Goal: Book appointment/travel/reservation

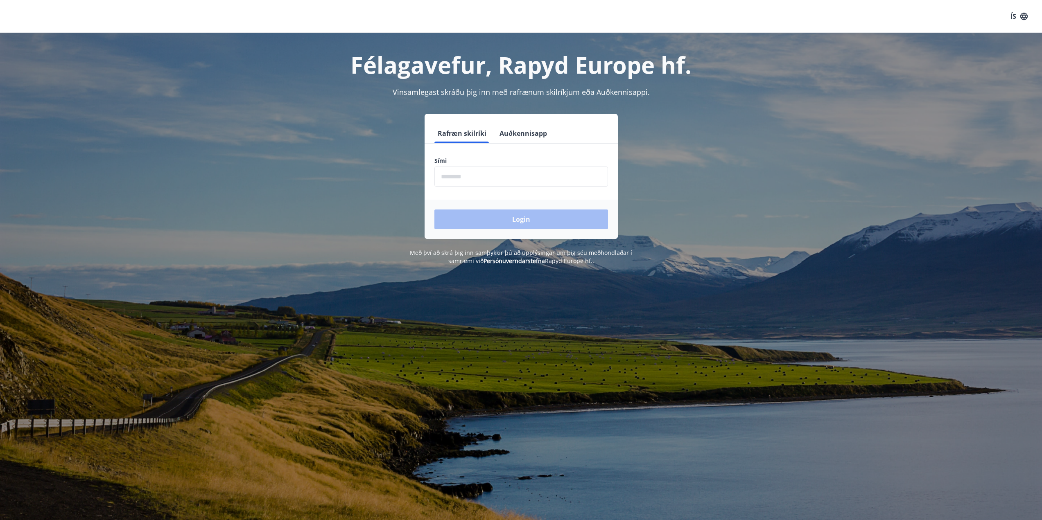
click at [474, 180] on input "phone" at bounding box center [521, 177] width 174 height 20
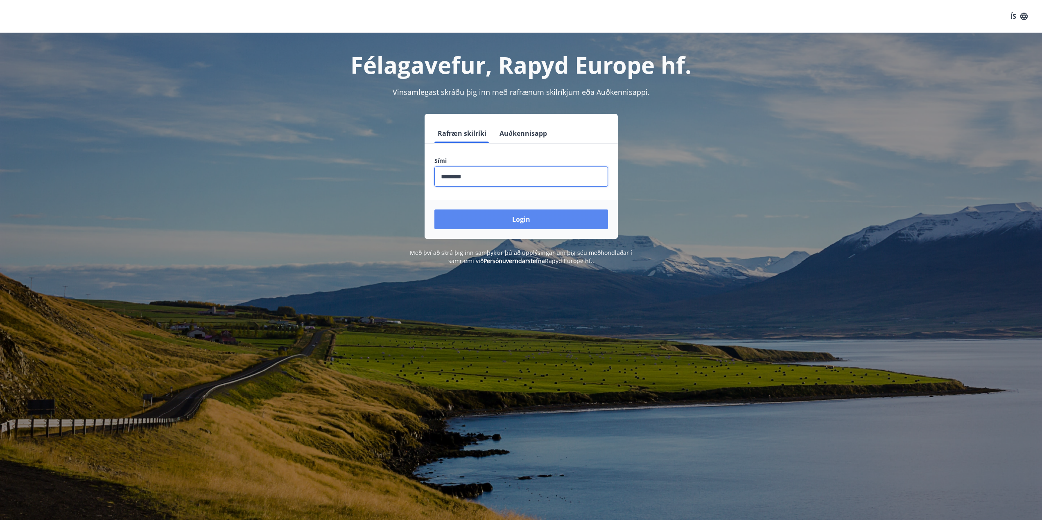
type input "********"
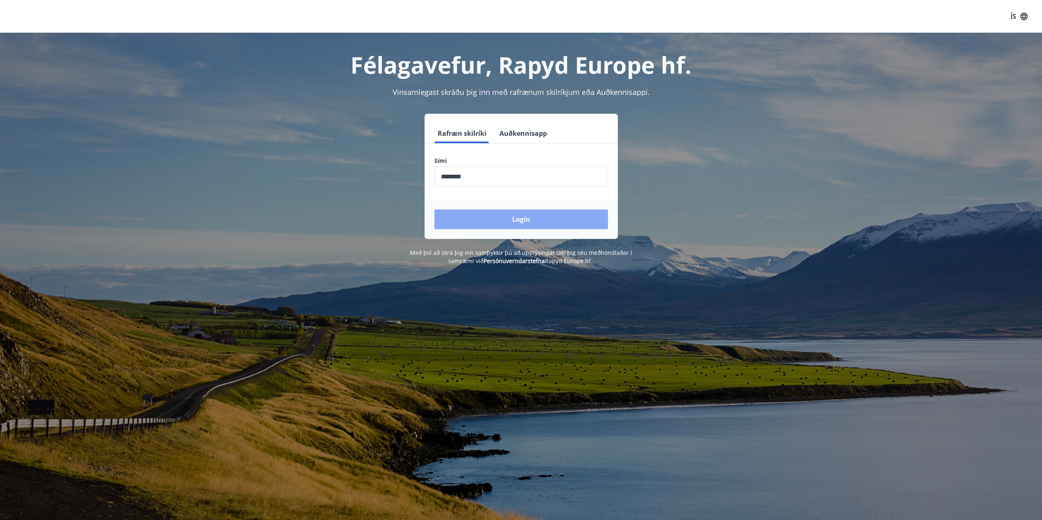
click at [502, 214] on button "Login" at bounding box center [521, 220] width 174 height 20
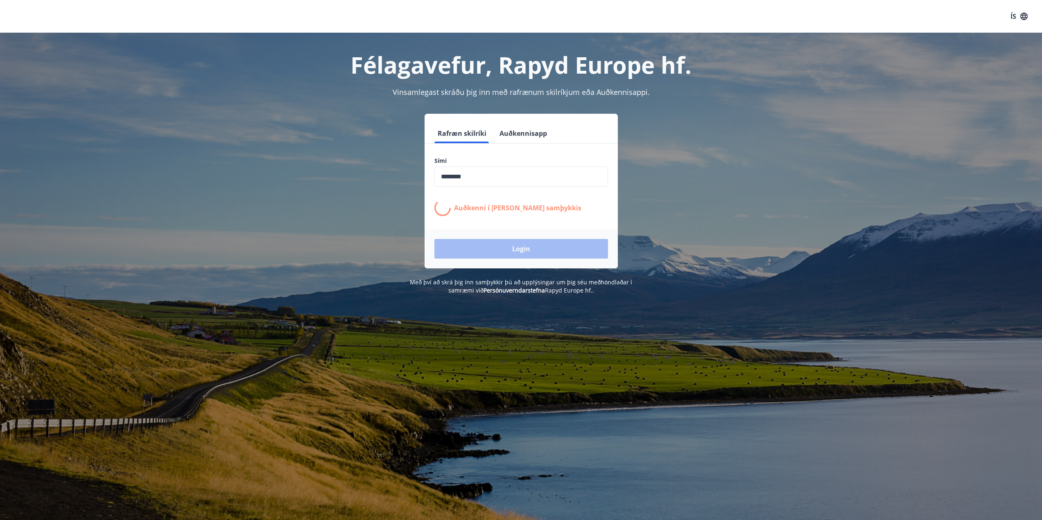
click at [473, 181] on input "phone" at bounding box center [521, 177] width 174 height 20
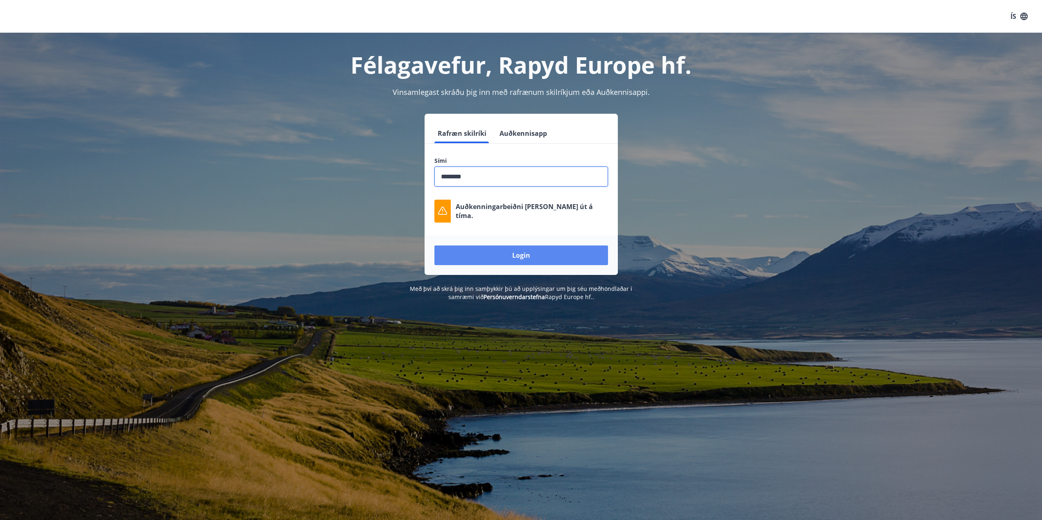
click at [512, 255] on button "Login" at bounding box center [521, 256] width 174 height 20
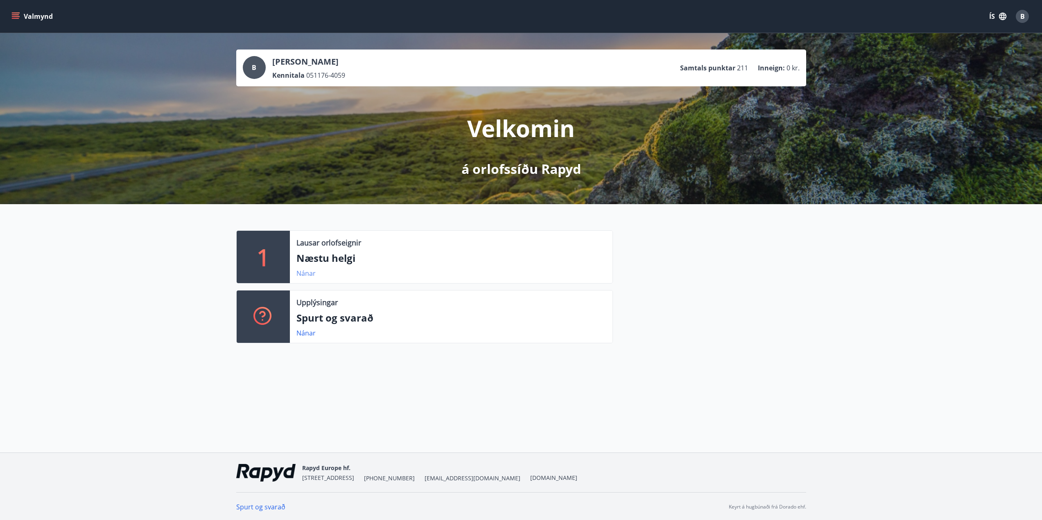
click at [306, 275] on link "Nánar" at bounding box center [305, 273] width 19 height 9
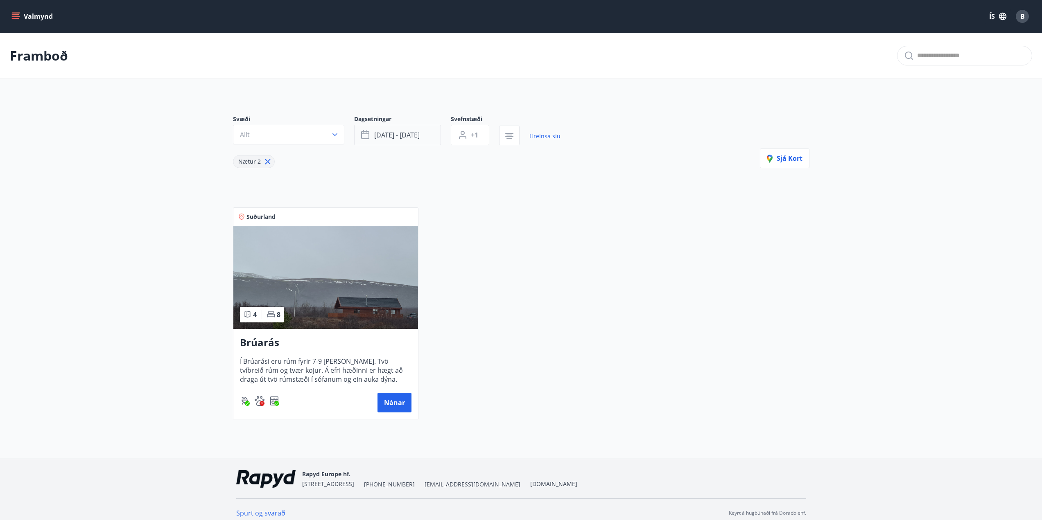
click at [412, 133] on span "sep 19 - sep 22" at bounding box center [396, 135] width 45 height 9
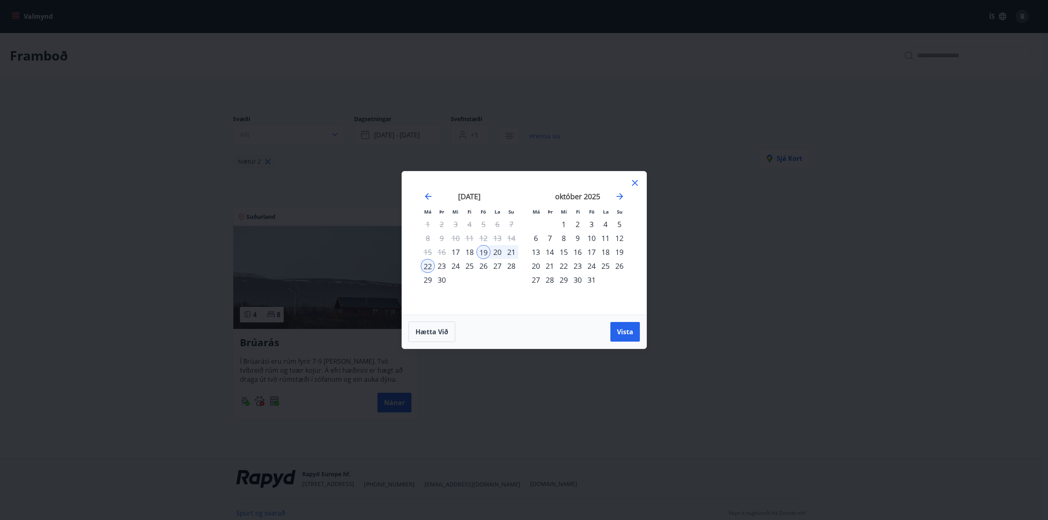
click at [633, 185] on icon at bounding box center [635, 183] width 6 height 6
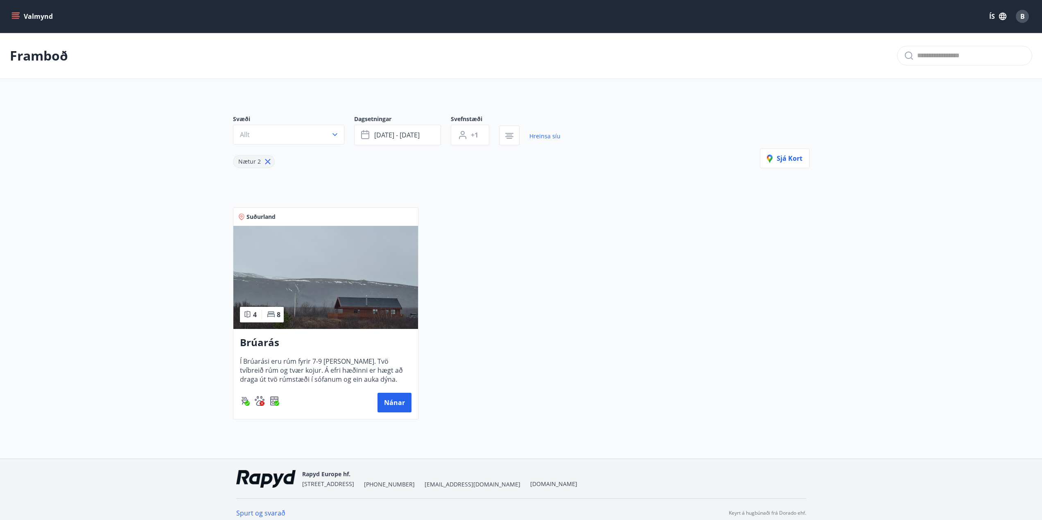
click at [339, 290] on img at bounding box center [325, 277] width 185 height 103
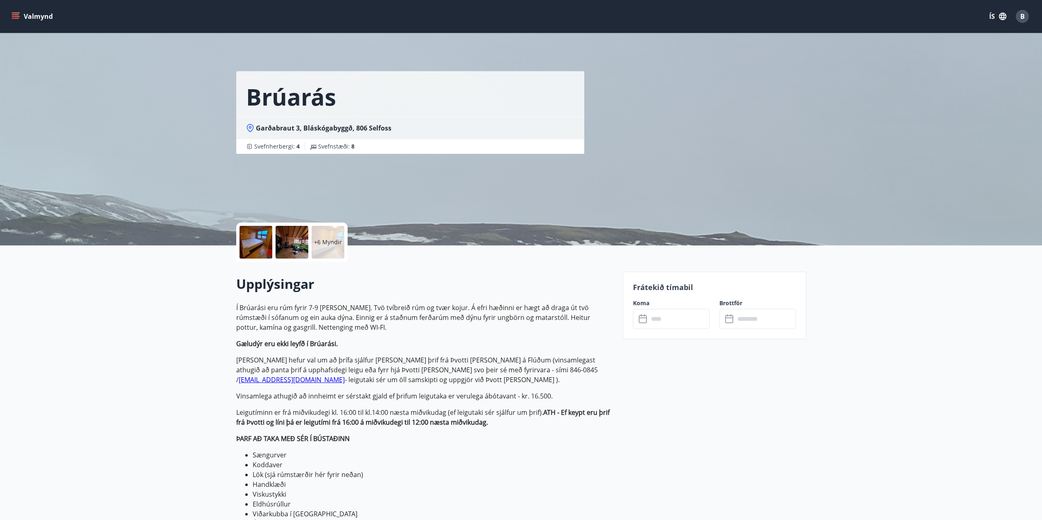
click at [257, 241] on div at bounding box center [256, 242] width 33 height 33
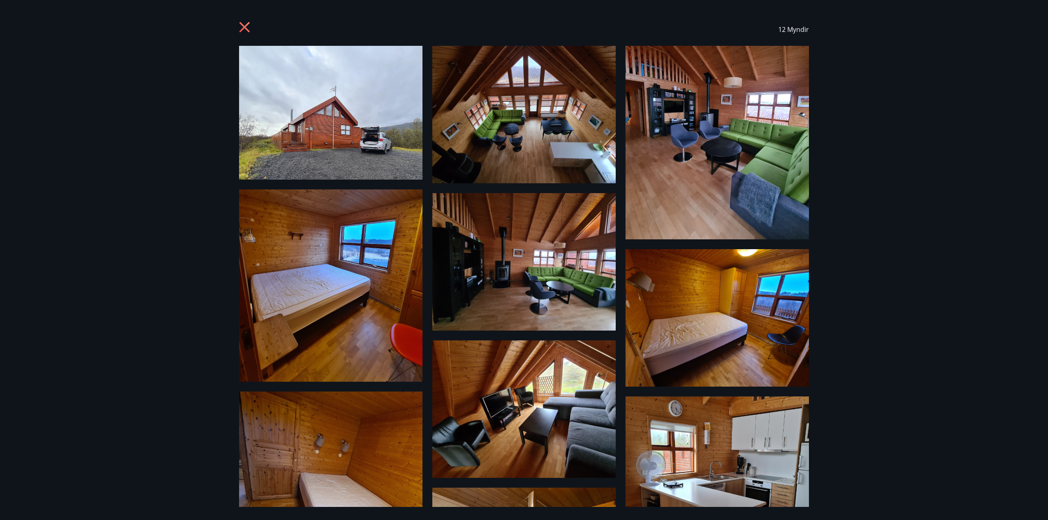
click at [907, 288] on div "12 Myndir" at bounding box center [524, 260] width 1048 height 520
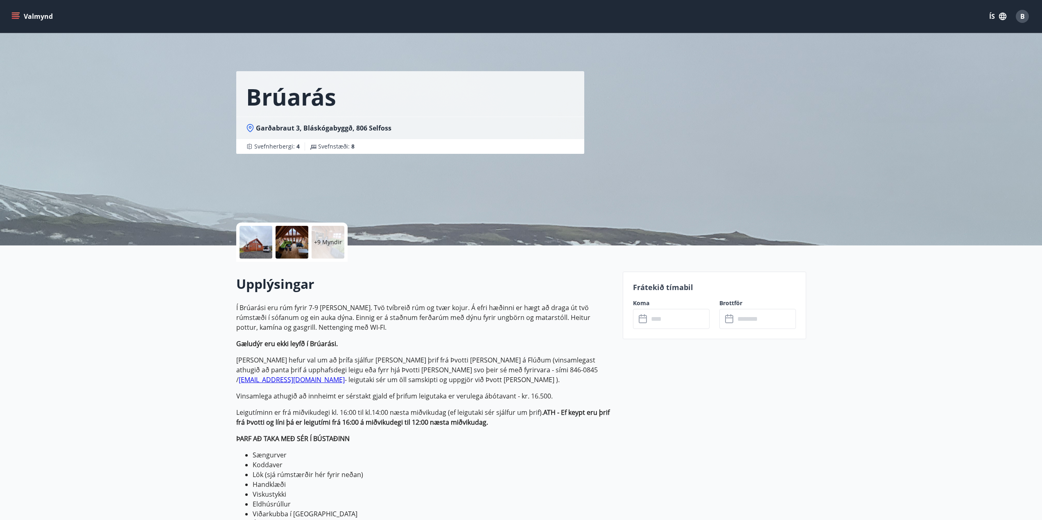
click at [430, 267] on div "Upplýsingar Í Brúarási eru rúm fyrir 7-9 manns. Tvö tvíbreið rúm og tvær kojur.…" at bounding box center [424, 410] width 377 height 297
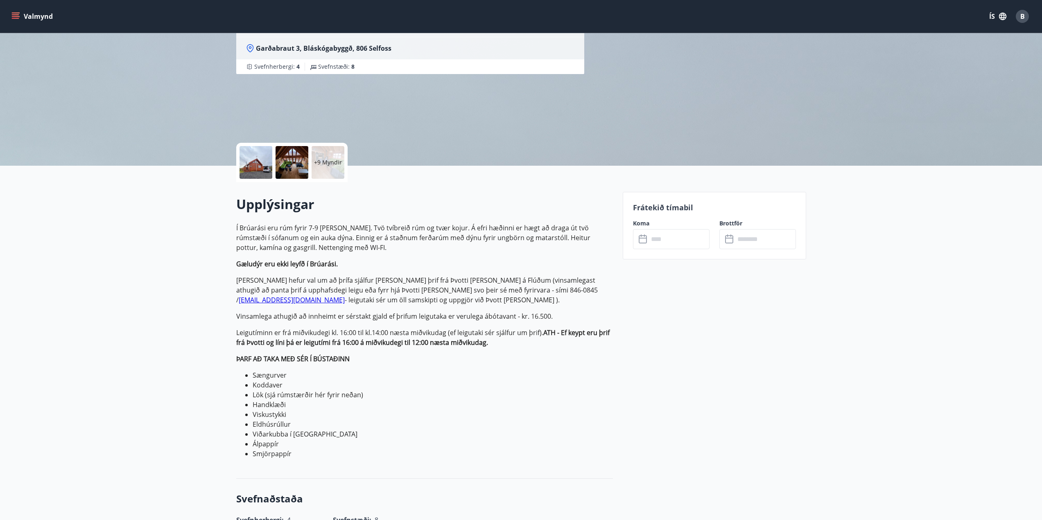
scroll to position [205, 0]
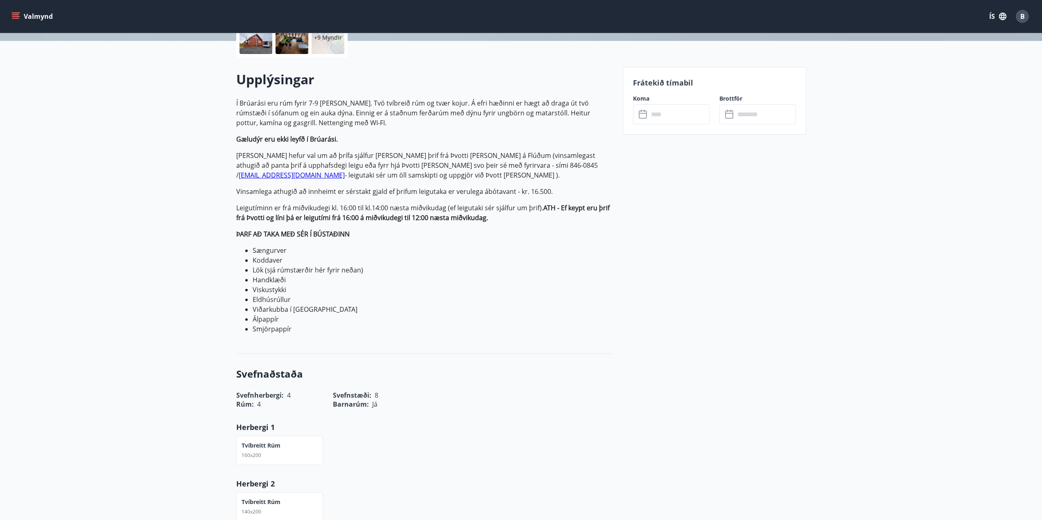
click at [524, 283] on li "Handklæði" at bounding box center [433, 280] width 360 height 10
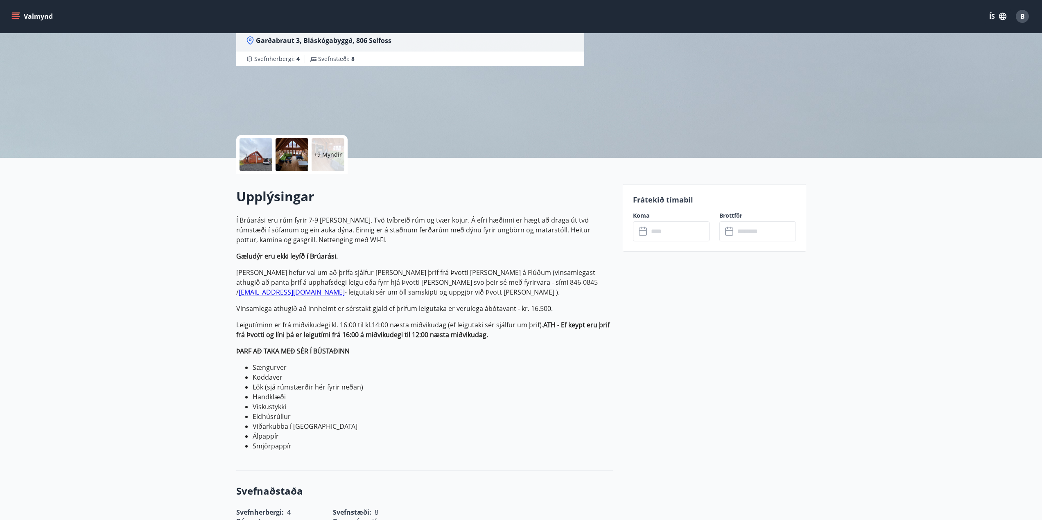
scroll to position [0, 0]
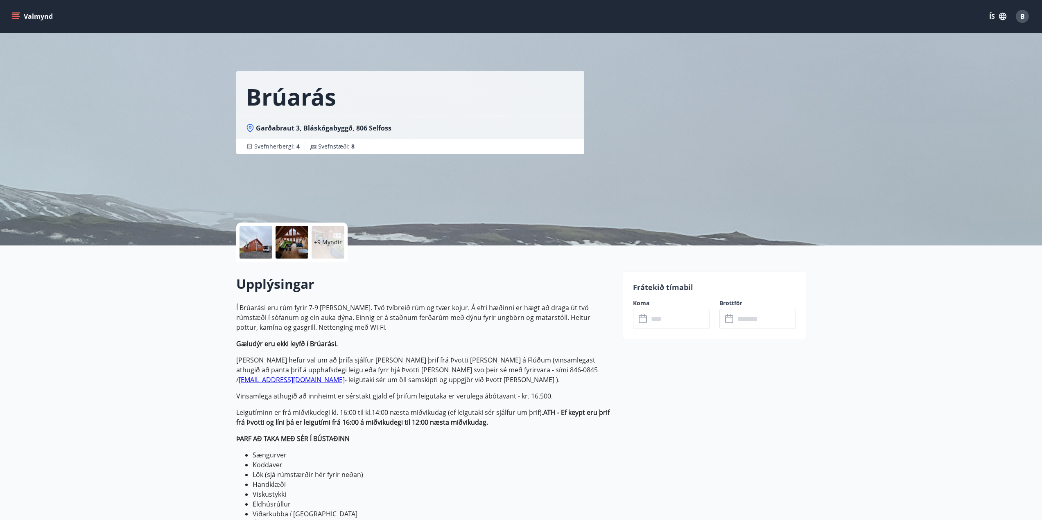
click at [22, 19] on button "Valmynd" at bounding box center [33, 16] width 46 height 15
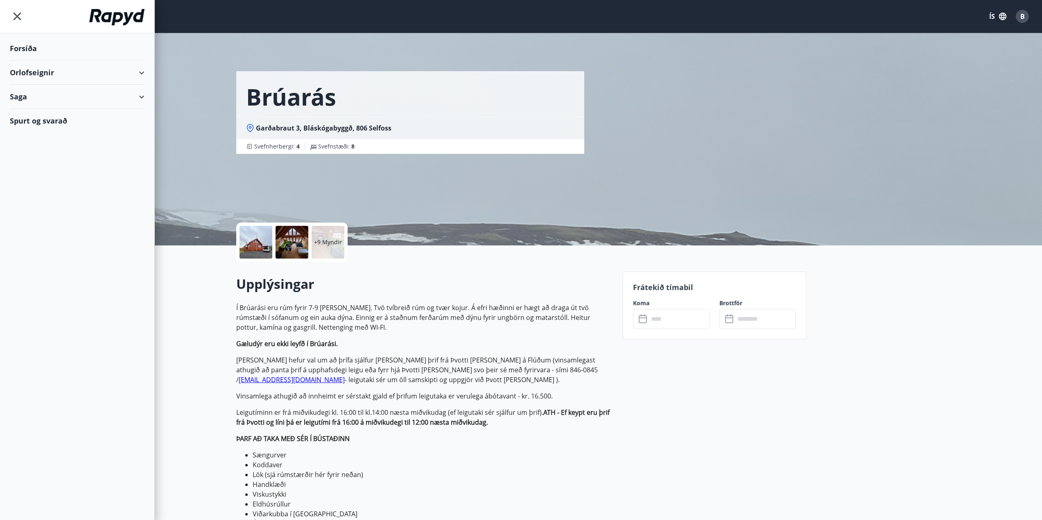
click at [43, 72] on div "Orlofseignir" at bounding box center [77, 73] width 135 height 24
click at [30, 47] on div "Forsíða" at bounding box center [77, 48] width 135 height 24
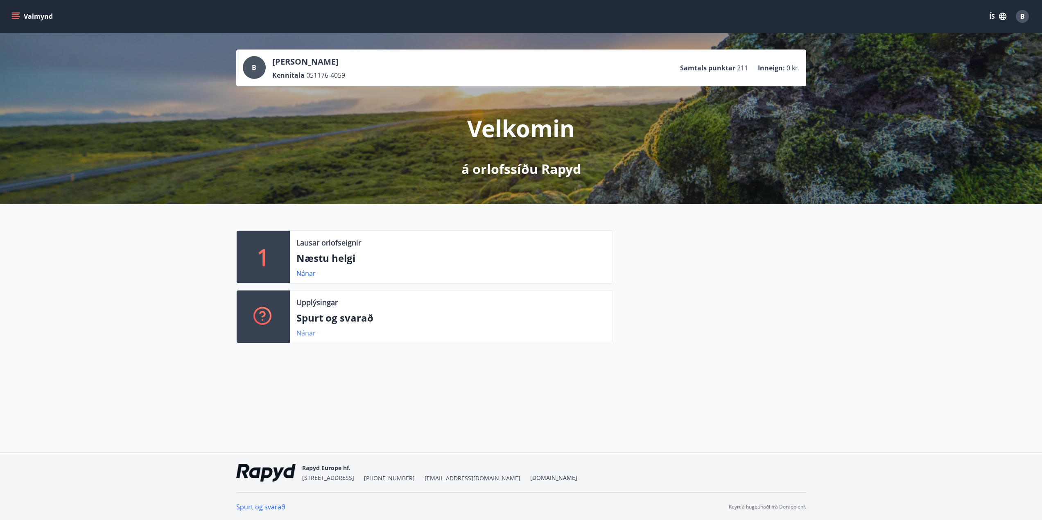
click at [309, 333] on link "Nánar" at bounding box center [305, 333] width 19 height 9
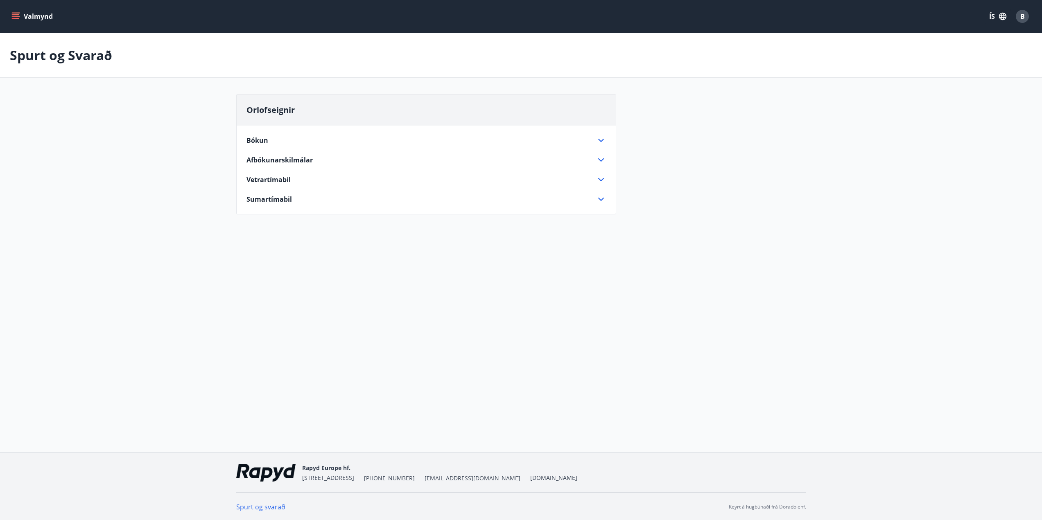
click at [600, 184] on icon at bounding box center [601, 180] width 10 height 10
click at [52, 14] on button "Valmynd" at bounding box center [33, 16] width 46 height 15
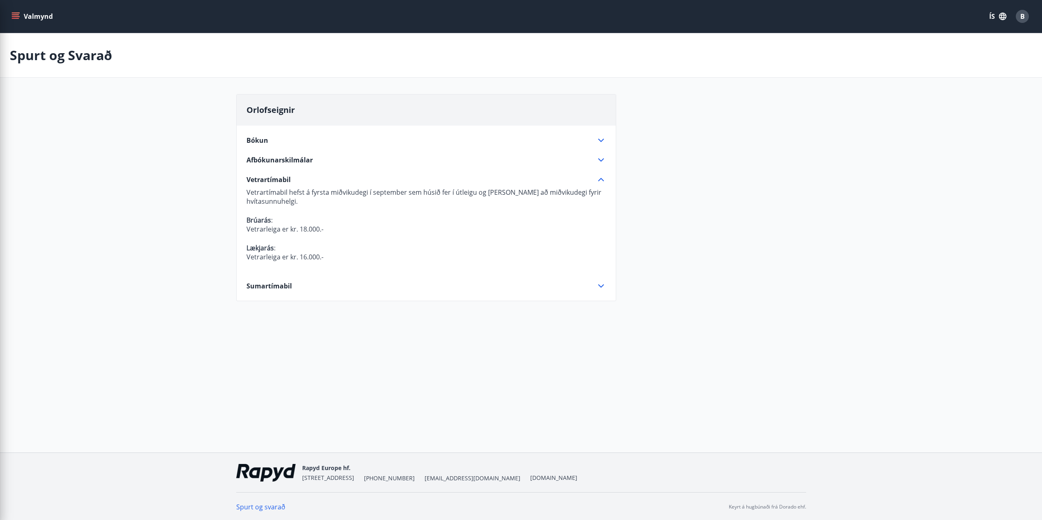
click at [545, 124] on div "Orlofseignir" at bounding box center [426, 110] width 379 height 31
click at [19, 11] on button "Valmynd" at bounding box center [33, 16] width 46 height 15
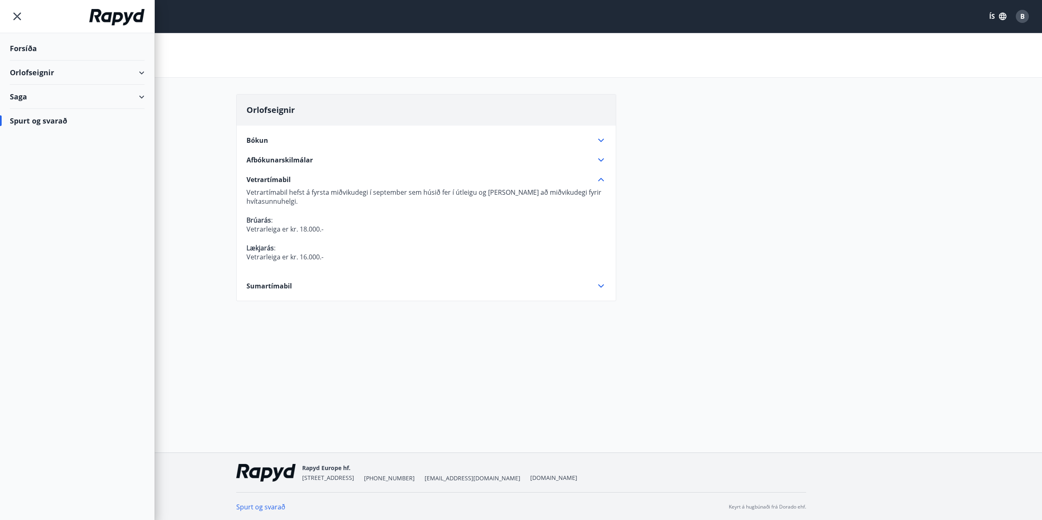
click at [48, 76] on div "Orlofseignir" at bounding box center [77, 73] width 135 height 24
click at [41, 111] on div "Bókunardagatal" at bounding box center [77, 110] width 122 height 17
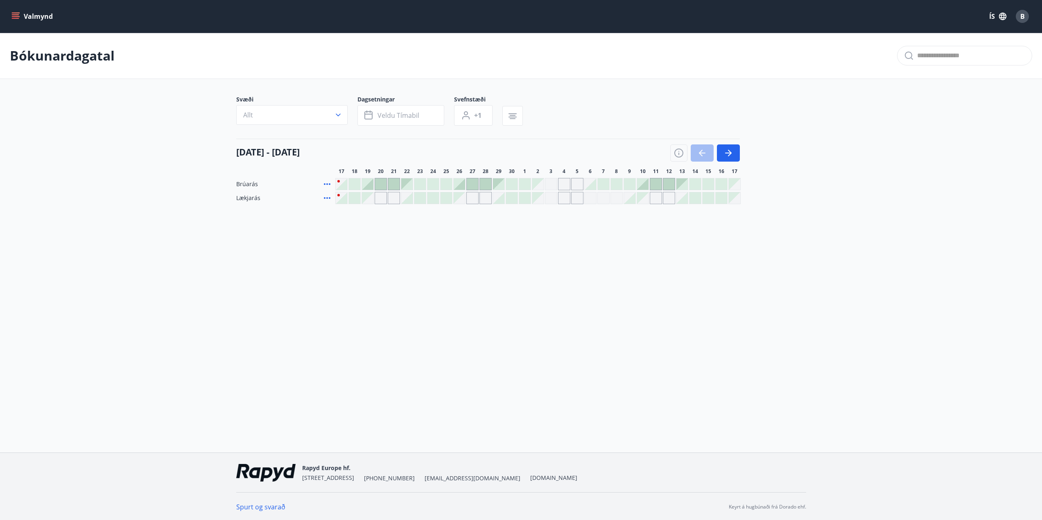
click at [367, 185] on div at bounding box center [367, 184] width 11 height 11
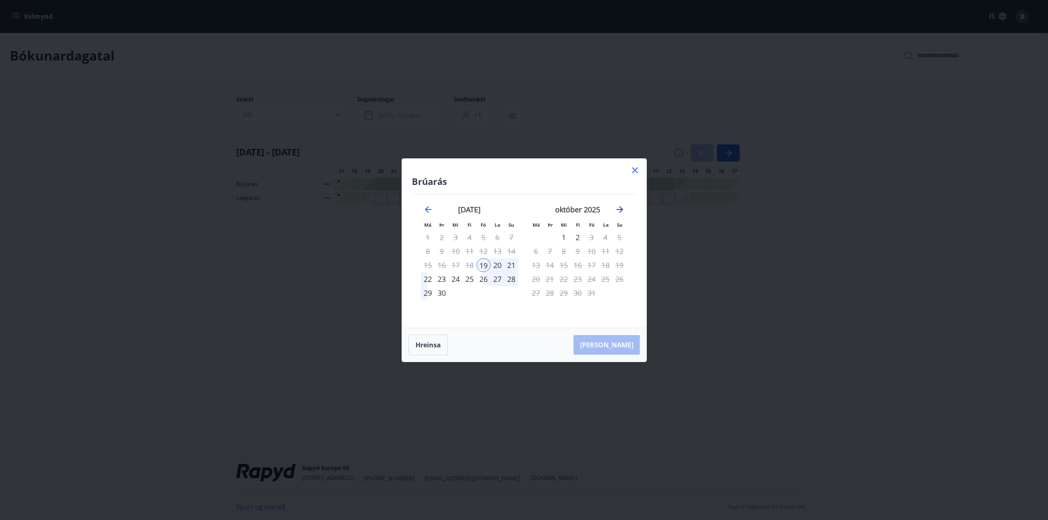
click at [621, 208] on icon "Move forward to switch to the next month." at bounding box center [620, 209] width 7 height 7
click at [636, 170] on icon at bounding box center [635, 170] width 6 height 6
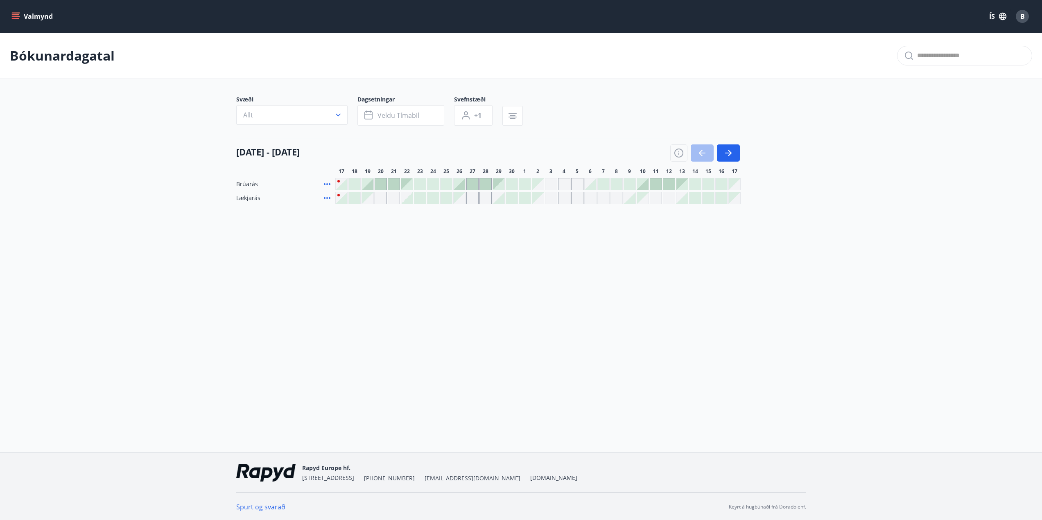
click at [462, 183] on div at bounding box center [459, 184] width 11 height 11
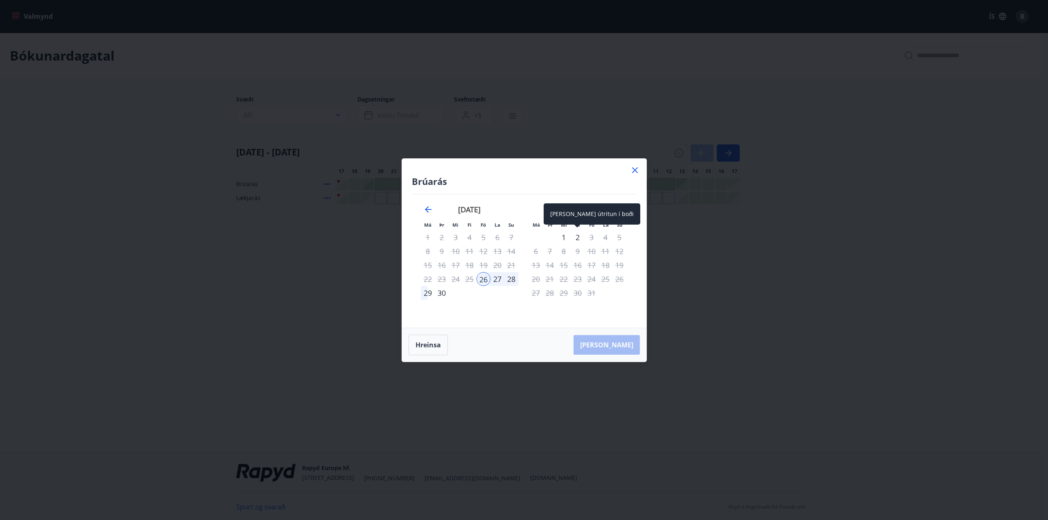
click at [580, 238] on div "2" at bounding box center [578, 238] width 14 height 14
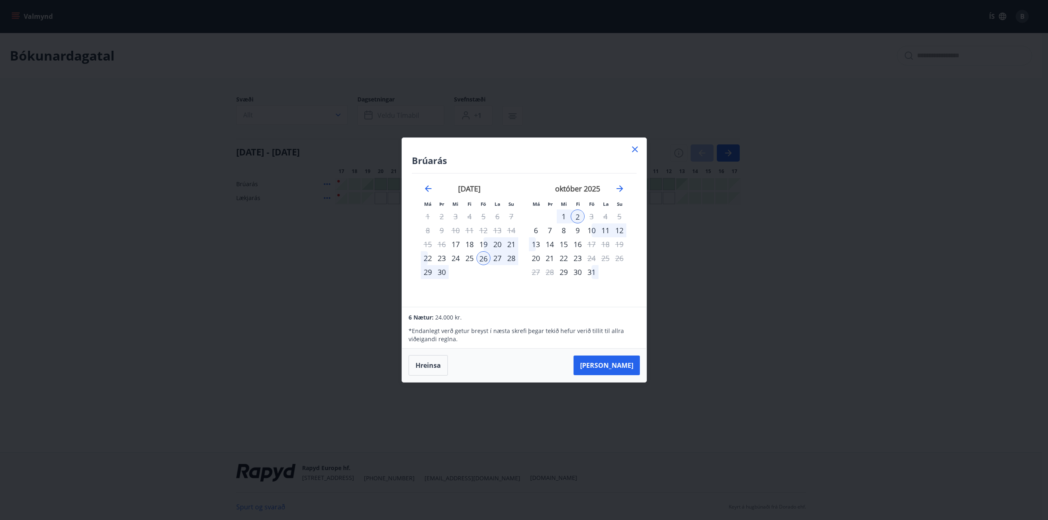
click at [634, 147] on icon at bounding box center [635, 150] width 10 height 10
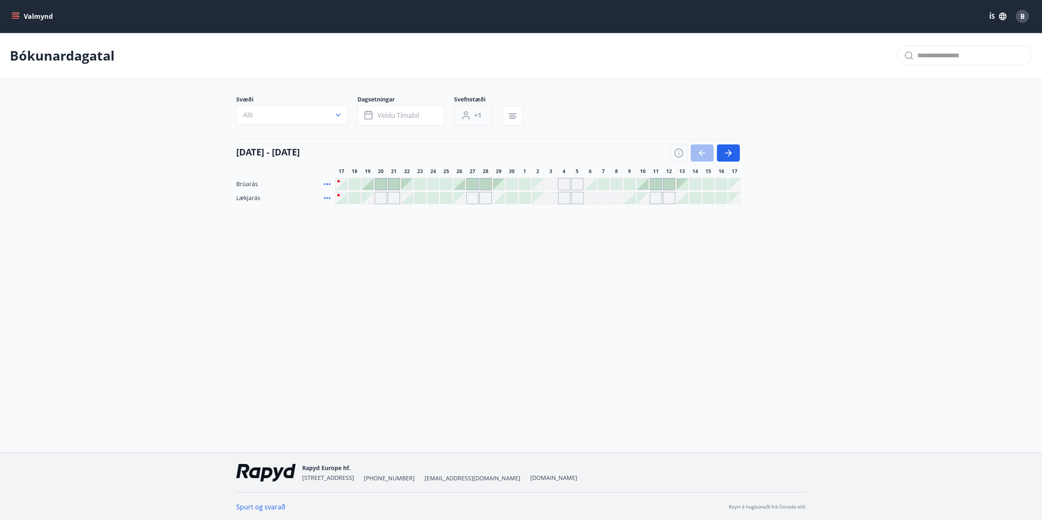
click at [476, 115] on span "+1" at bounding box center [477, 115] width 7 height 9
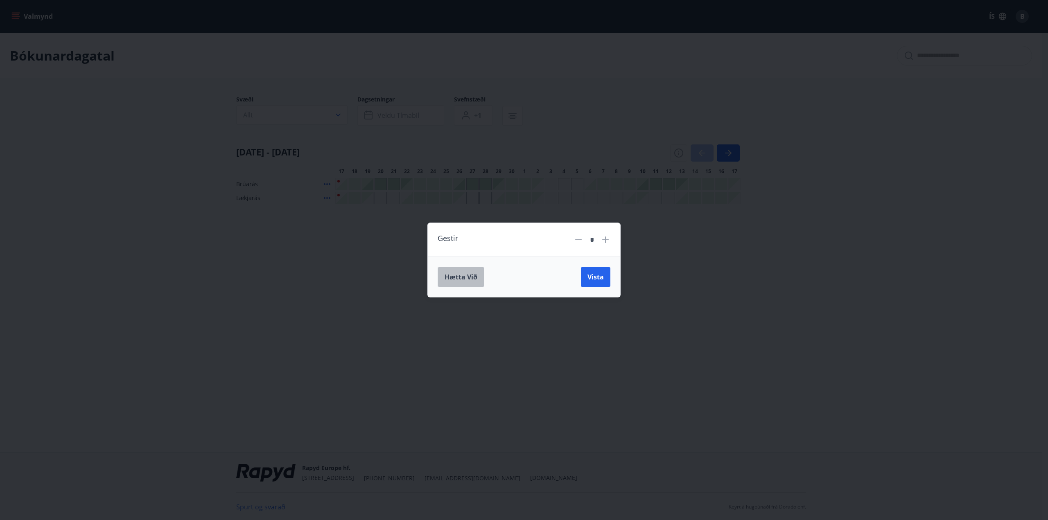
click at [471, 278] on span "Hætta við" at bounding box center [461, 277] width 33 height 9
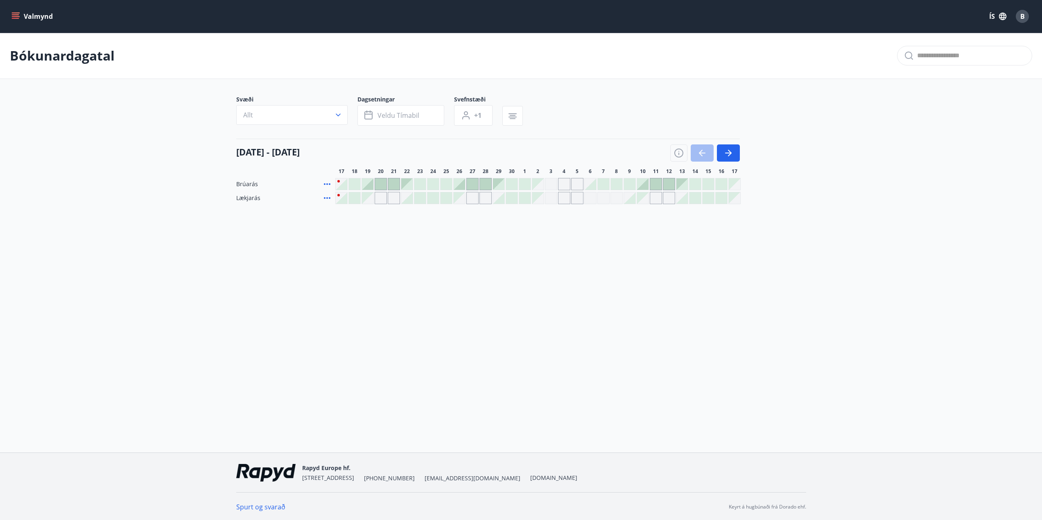
click at [38, 15] on button "Valmynd" at bounding box center [33, 16] width 46 height 15
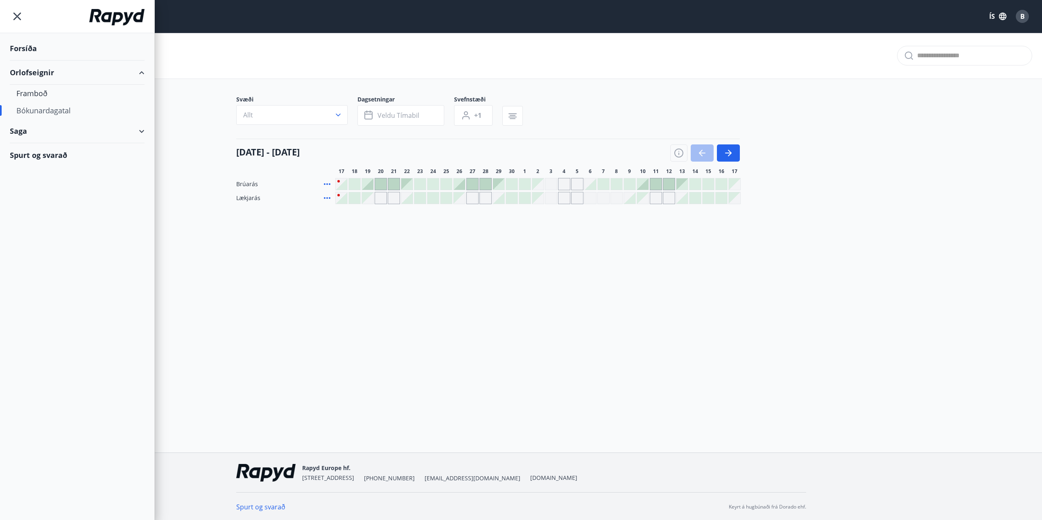
click at [27, 54] on div "Forsíða" at bounding box center [77, 48] width 135 height 24
